Goal: Task Accomplishment & Management: Use online tool/utility

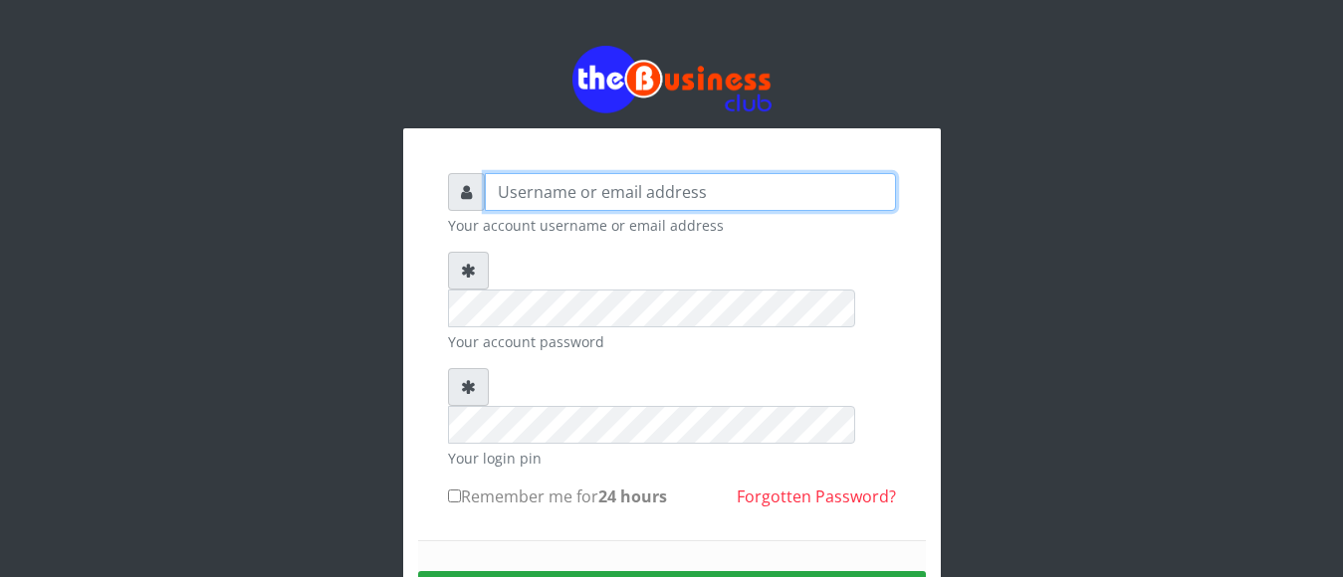
type input "jamilumusaboe@gmail.com"
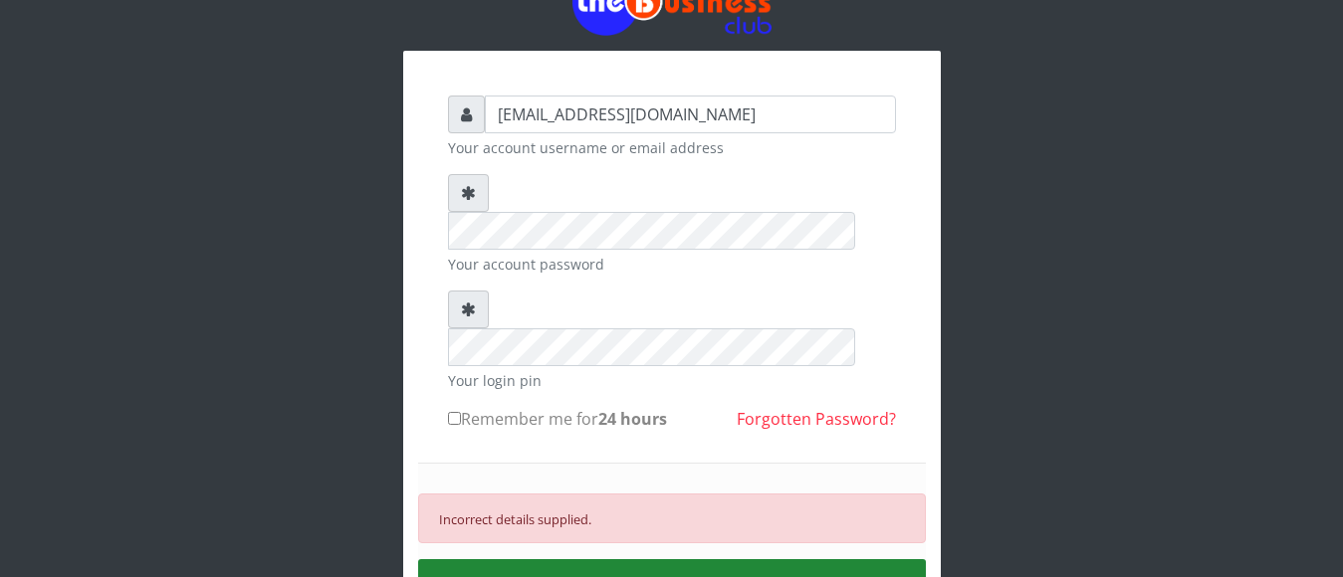
scroll to position [80, 0]
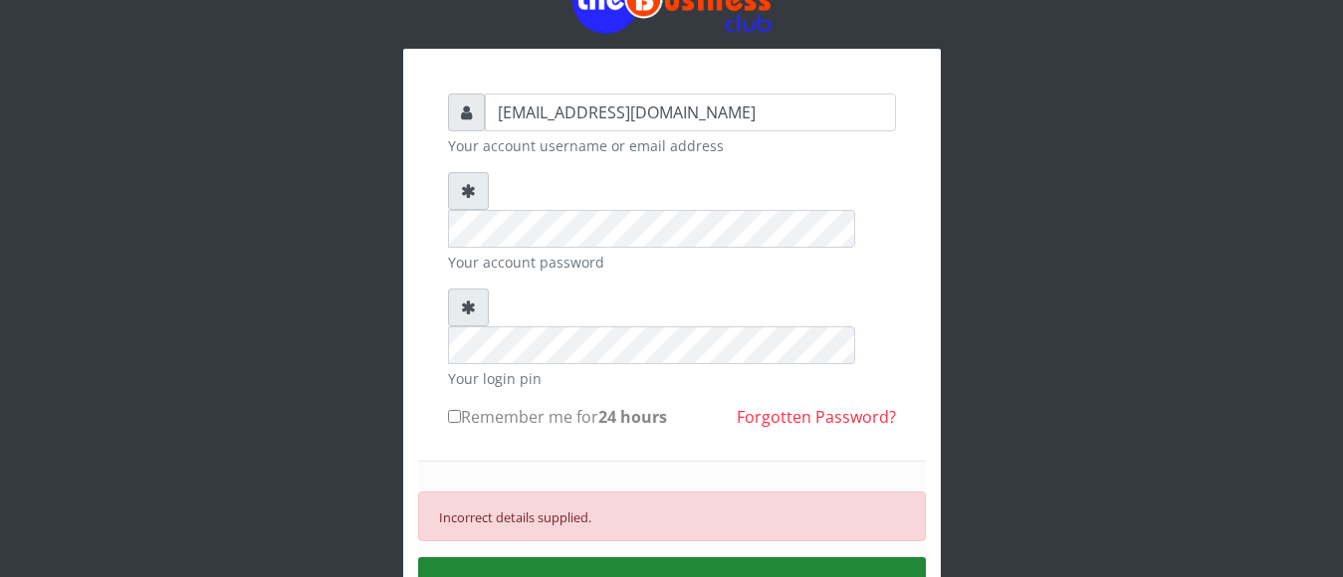
click at [743, 557] on button "SIGN IN" at bounding box center [672, 582] width 508 height 51
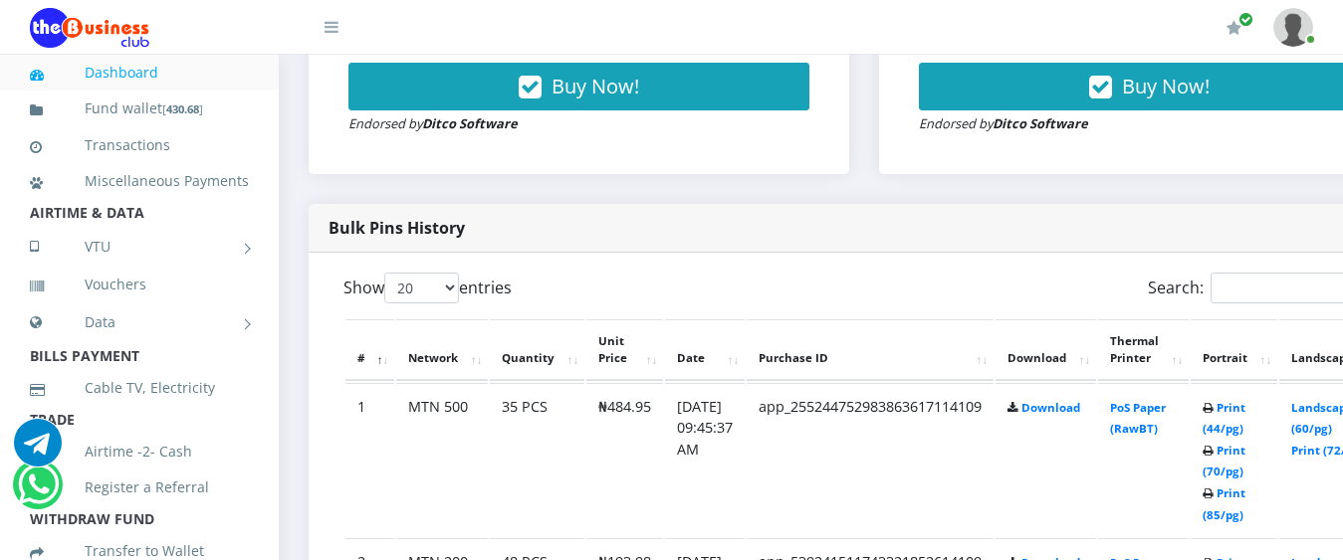
scroll to position [916, 0]
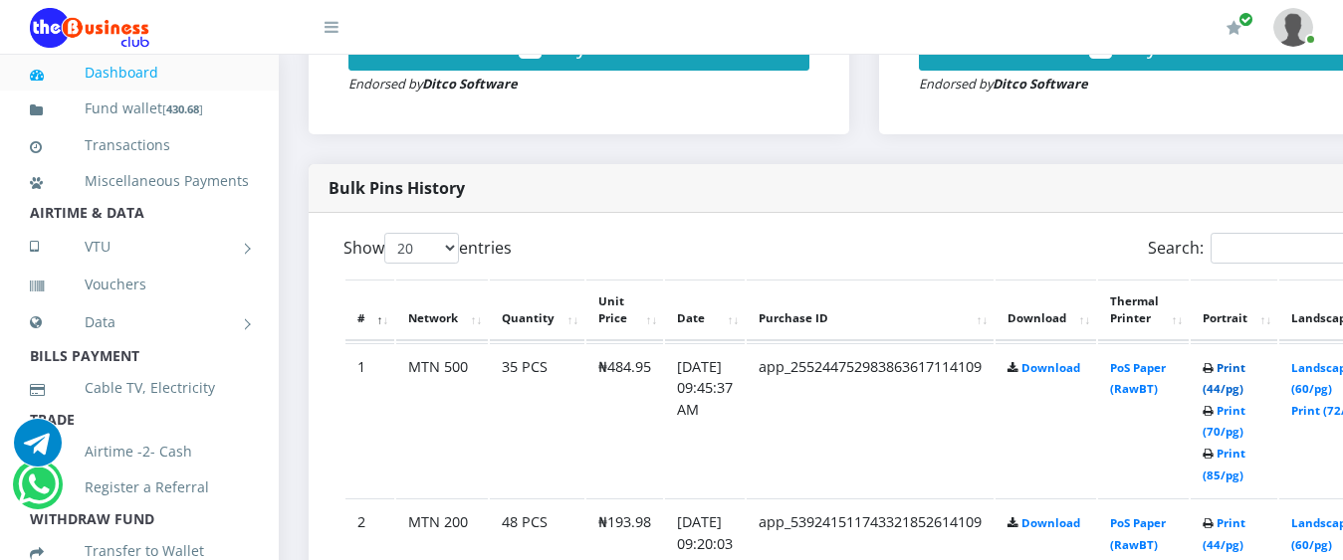
click at [1245, 360] on link "Print (44/pg)" at bounding box center [1223, 378] width 43 height 37
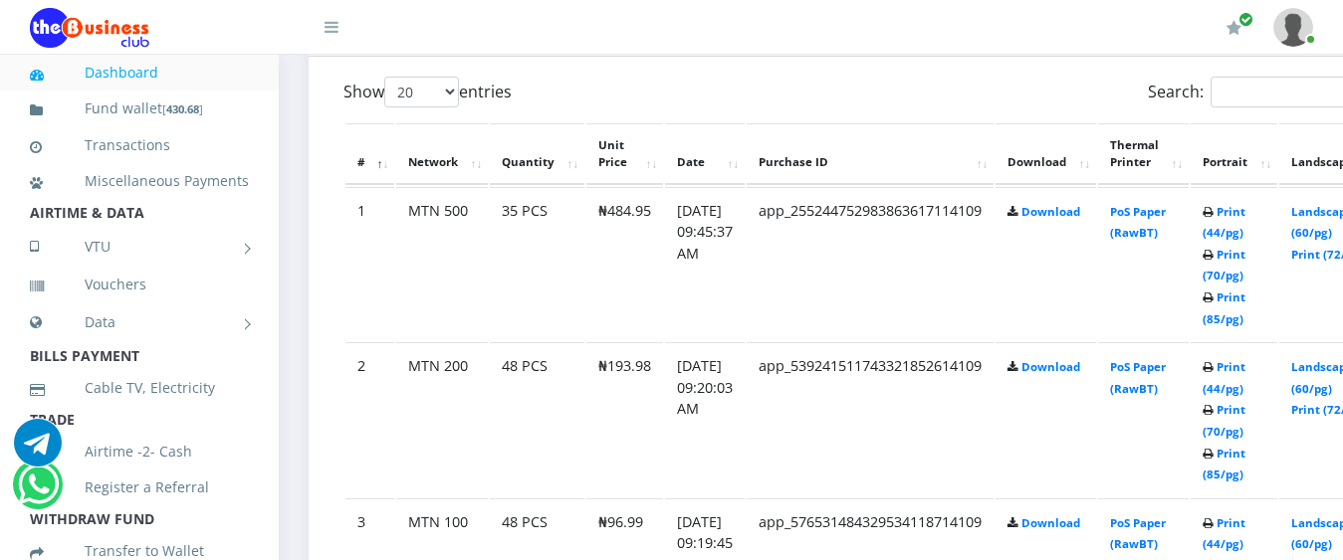
scroll to position [1075, 0]
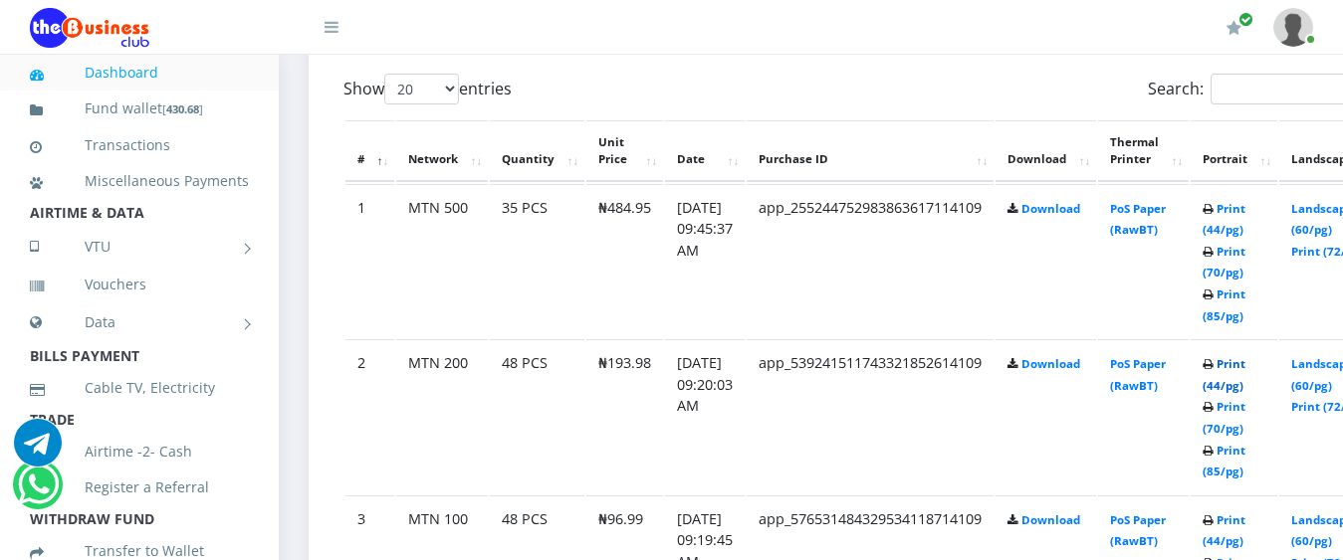
click at [1245, 356] on link "Print (44/pg)" at bounding box center [1223, 374] width 43 height 37
click at [1245, 517] on link "Print (44/pg)" at bounding box center [1223, 531] width 43 height 37
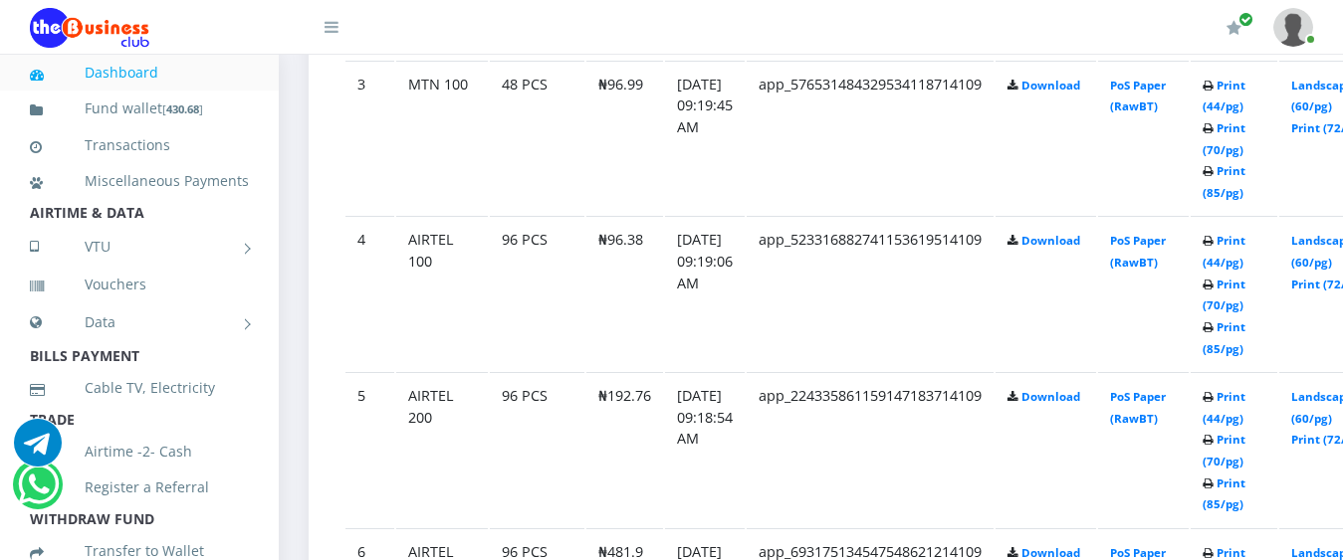
scroll to position [1514, 0]
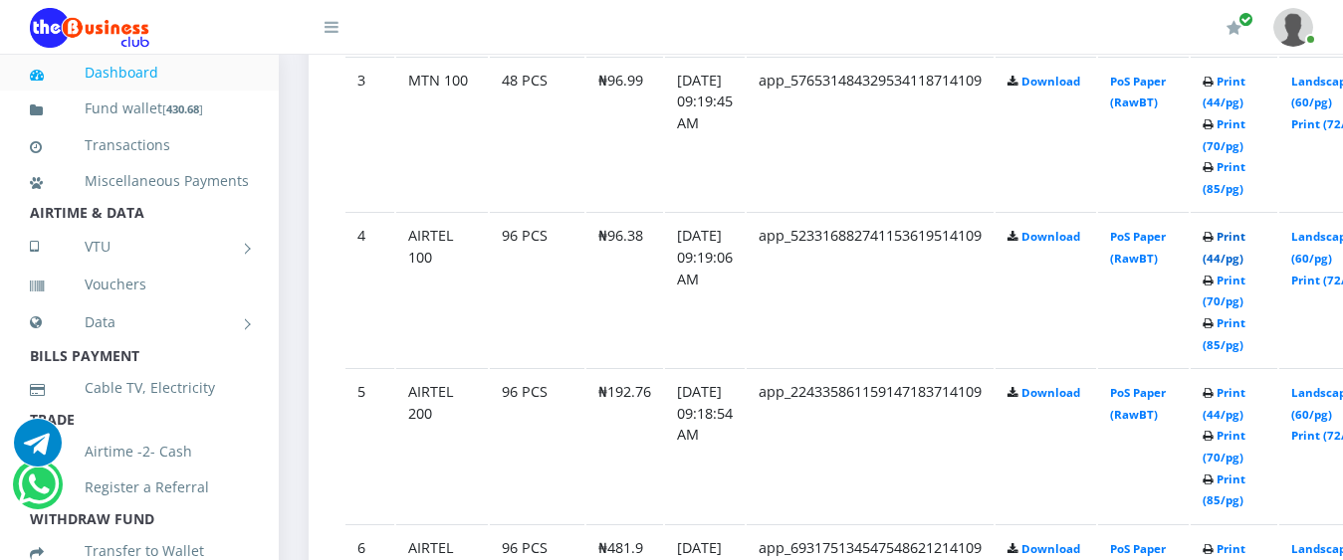
click at [1245, 234] on link "Print (44/pg)" at bounding box center [1223, 247] width 43 height 37
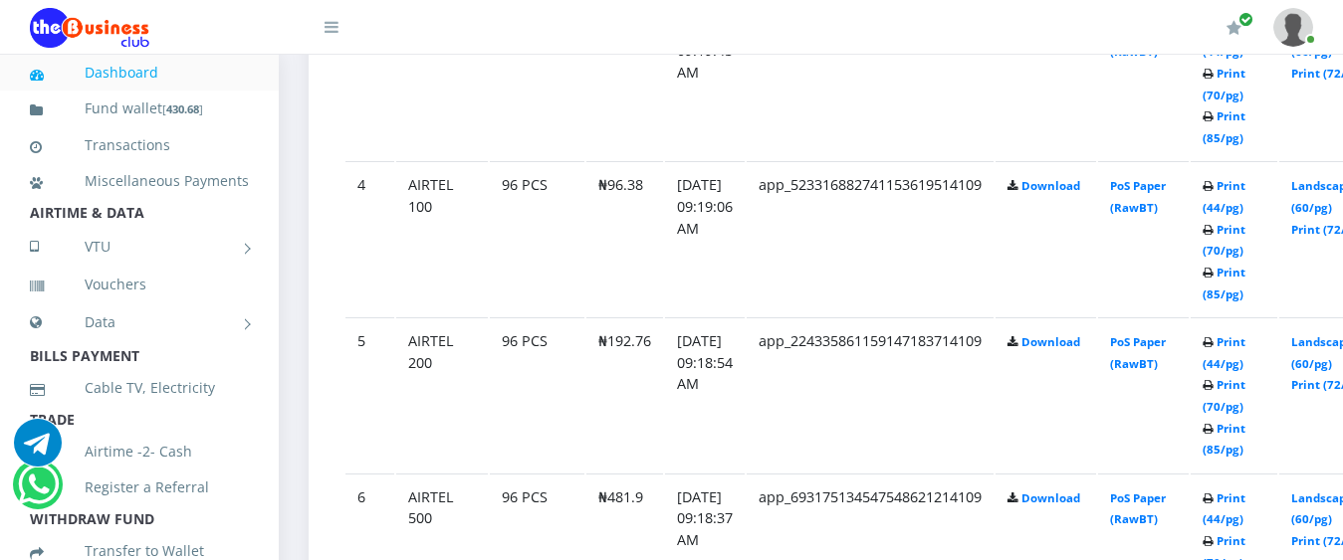
scroll to position [1514, 0]
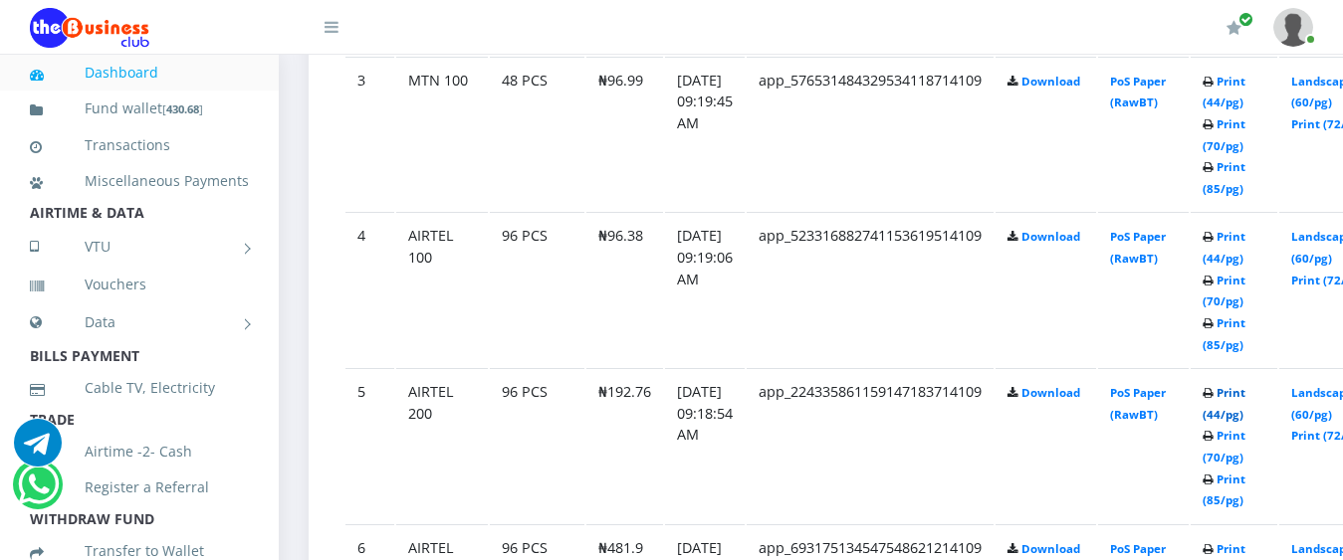
click at [1245, 392] on link "Print (44/pg)" at bounding box center [1223, 403] width 43 height 37
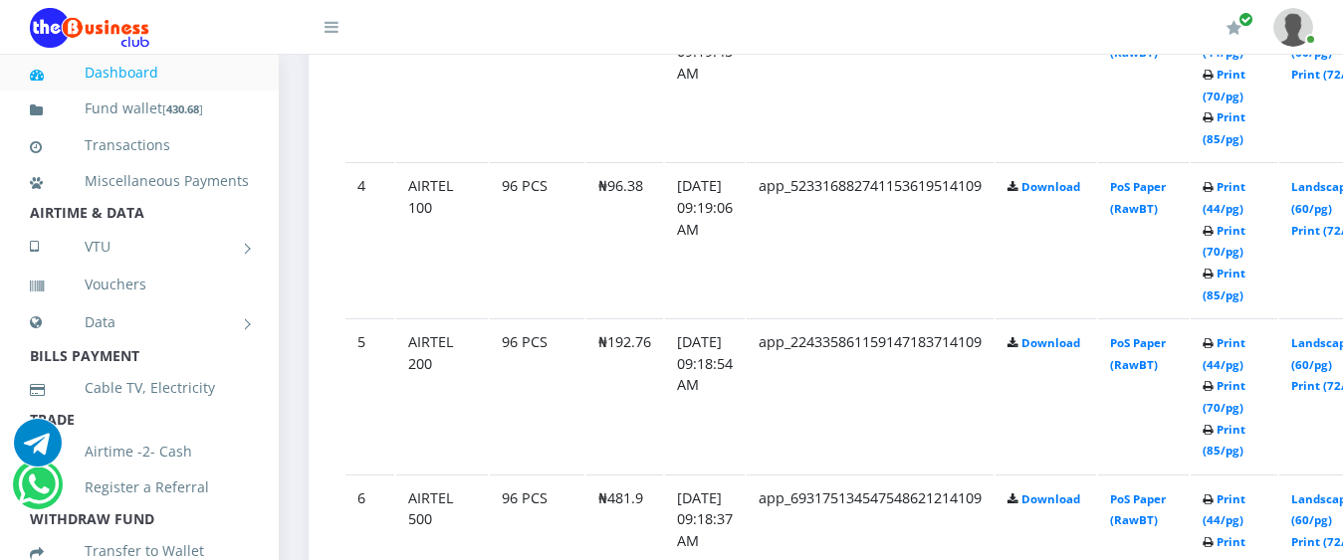
scroll to position [1514, 0]
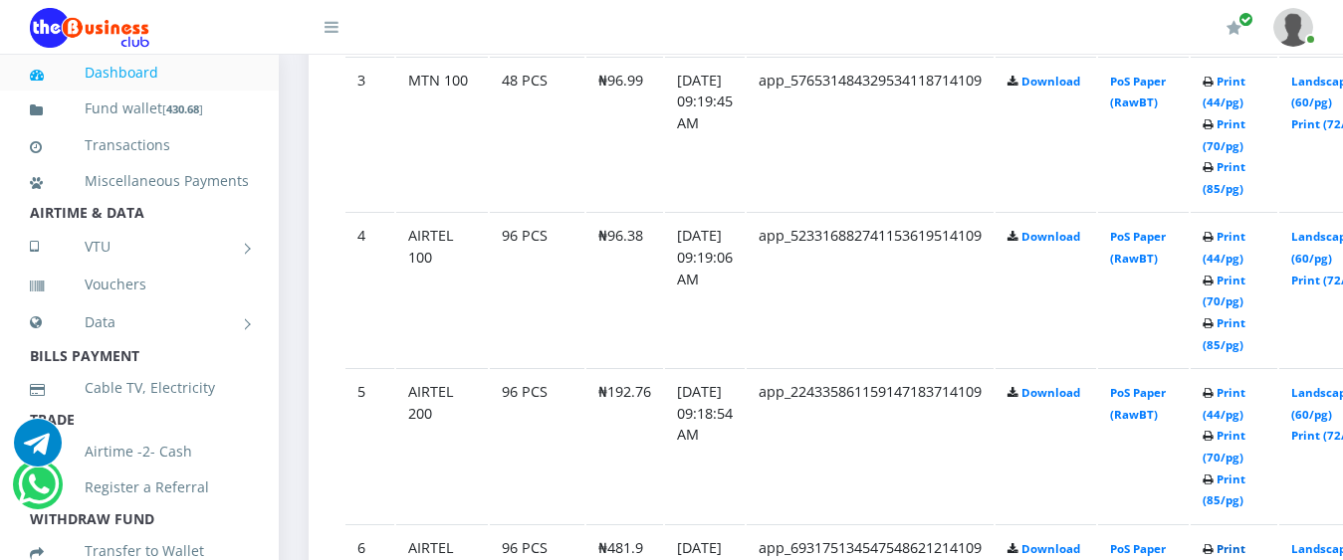
click at [1245, 541] on link "Print (44/pg)" at bounding box center [1223, 559] width 43 height 37
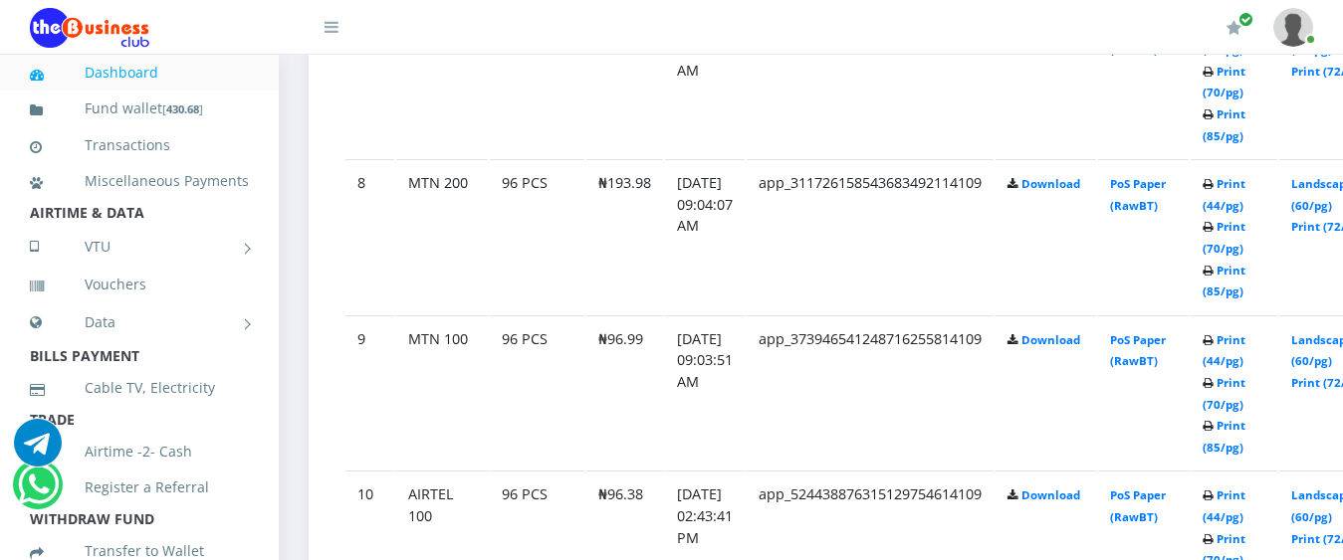
scroll to position [2151, 0]
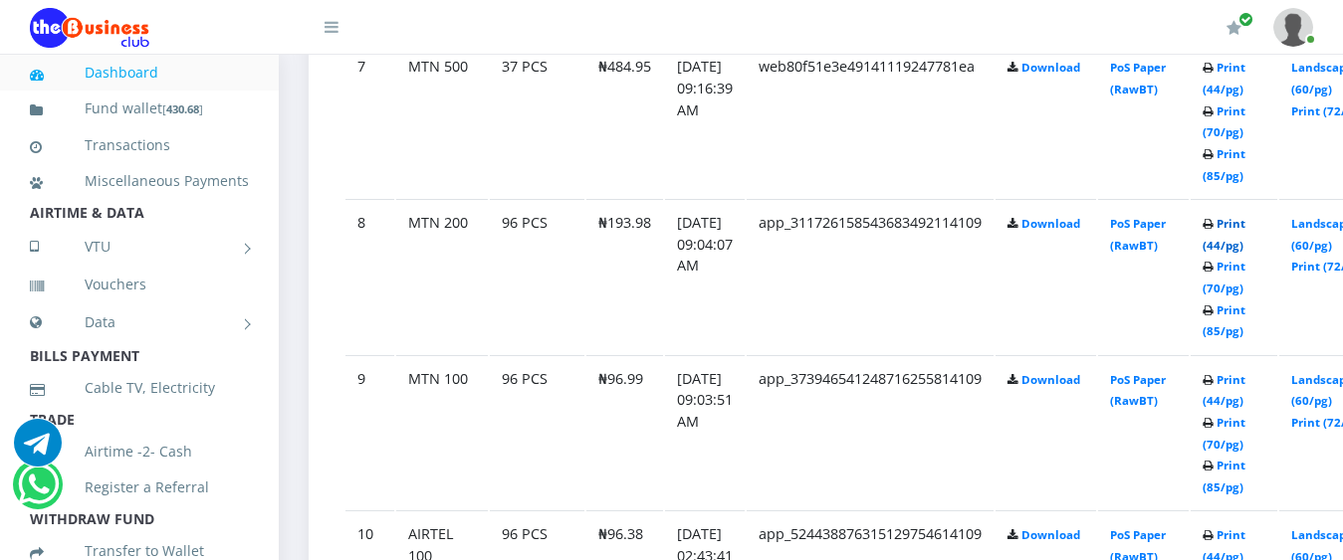
click at [1245, 216] on link "Print (44/pg)" at bounding box center [1223, 234] width 43 height 37
click at [1245, 384] on link "Print (44/pg)" at bounding box center [1223, 390] width 43 height 37
